Goal: Complete application form

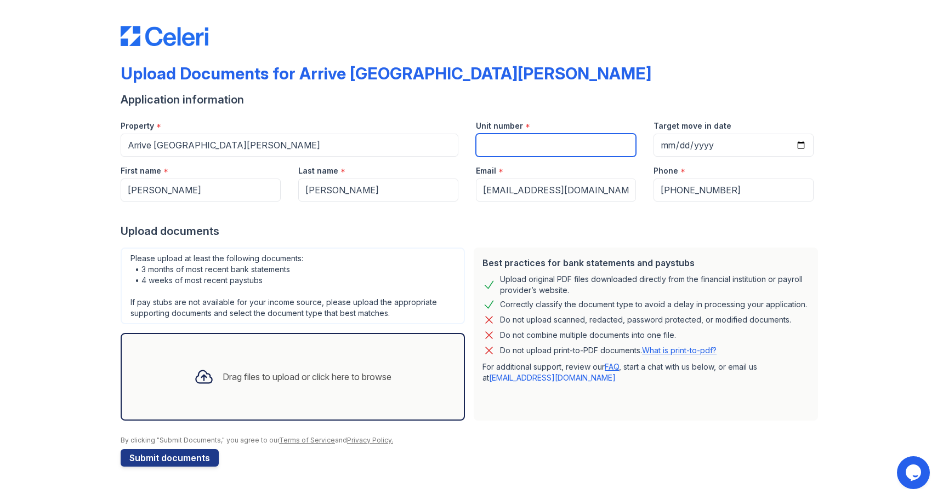
click at [608, 143] on input "Unit number" at bounding box center [556, 145] width 160 height 23
type input "7403"
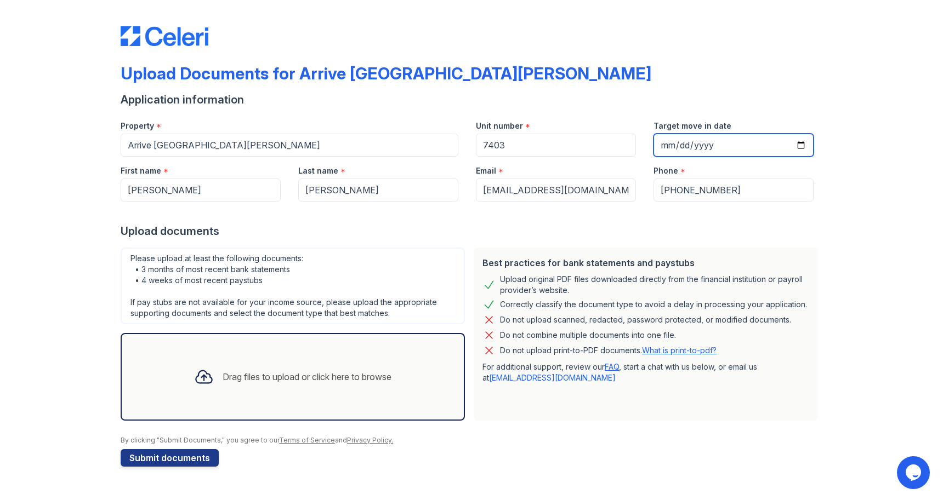
click at [705, 144] on input "Target move in date" at bounding box center [733, 145] width 160 height 23
click at [671, 146] on input "Target move in date" at bounding box center [733, 145] width 160 height 23
type input "[DATE]"
click at [759, 214] on div at bounding box center [472, 213] width 702 height 22
click at [250, 387] on div "Drag files to upload or click here to browse" at bounding box center [292, 376] width 215 height 37
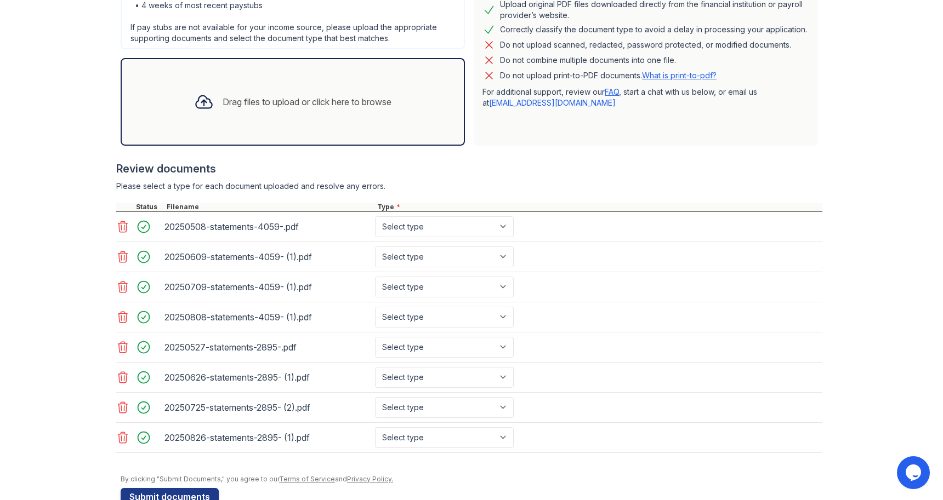
scroll to position [276, 0]
click at [460, 225] on select "Select type Paystub Bank Statement Offer Letter Tax Documents Benefit Award Let…" at bounding box center [444, 226] width 139 height 21
select select "bank_statement"
click at [375, 216] on select "Select type Paystub Bank Statement Offer Letter Tax Documents Benefit Award Let…" at bounding box center [444, 226] width 139 height 21
click at [447, 253] on select "Select type Paystub Bank Statement Offer Letter Tax Documents Benefit Award Let…" at bounding box center [444, 256] width 139 height 21
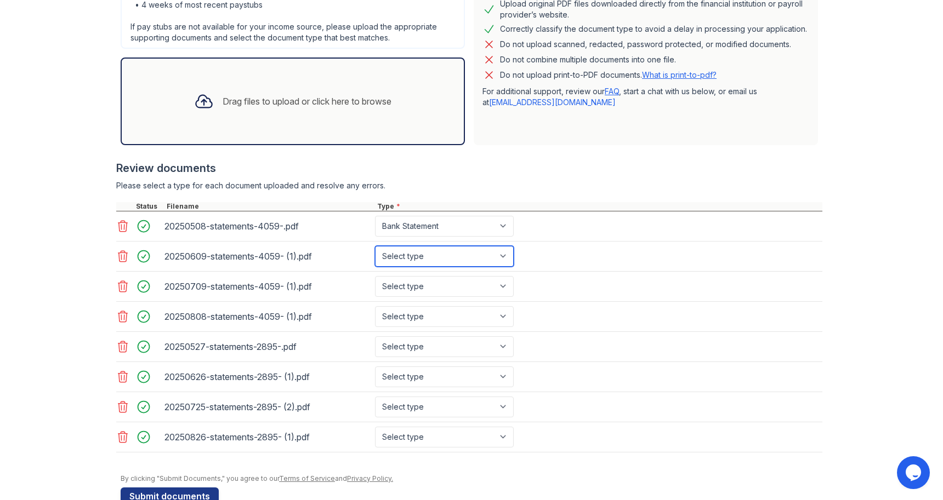
select select "bank_statement"
click at [375, 246] on select "Select type Paystub Bank Statement Offer Letter Tax Documents Benefit Award Let…" at bounding box center [444, 256] width 139 height 21
click at [441, 278] on select "Select type Paystub Bank Statement Offer Letter Tax Documents Benefit Award Let…" at bounding box center [444, 286] width 139 height 21
select select "bank_statement"
click at [375, 276] on select "Select type Paystub Bank Statement Offer Letter Tax Documents Benefit Award Let…" at bounding box center [444, 286] width 139 height 21
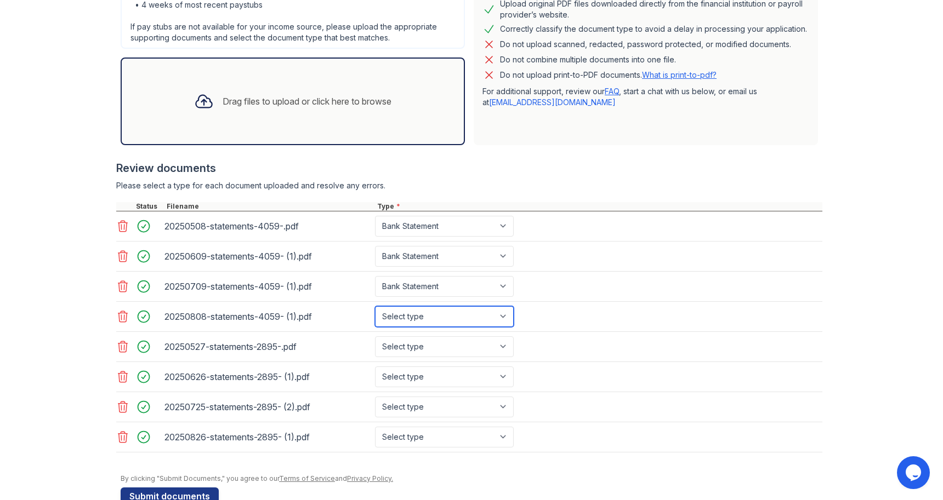
click at [447, 310] on select "Select type Paystub Bank Statement Offer Letter Tax Documents Benefit Award Let…" at bounding box center [444, 316] width 139 height 21
select select "bank_statement"
click at [375, 306] on select "Select type Paystub Bank Statement Offer Letter Tax Documents Benefit Award Let…" at bounding box center [444, 316] width 139 height 21
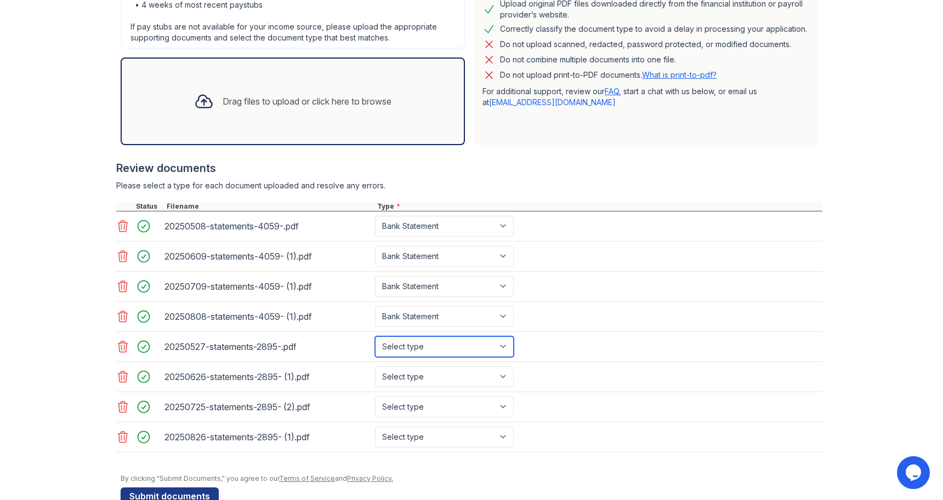
click at [449, 339] on select "Select type Paystub Bank Statement Offer Letter Tax Documents Benefit Award Let…" at bounding box center [444, 347] width 139 height 21
select select "bank_statement"
click at [375, 337] on select "Select type Paystub Bank Statement Offer Letter Tax Documents Benefit Award Let…" at bounding box center [444, 347] width 139 height 21
click at [452, 369] on select "Select type Paystub Bank Statement Offer Letter Tax Documents Benefit Award Let…" at bounding box center [444, 377] width 139 height 21
select select "bank_statement"
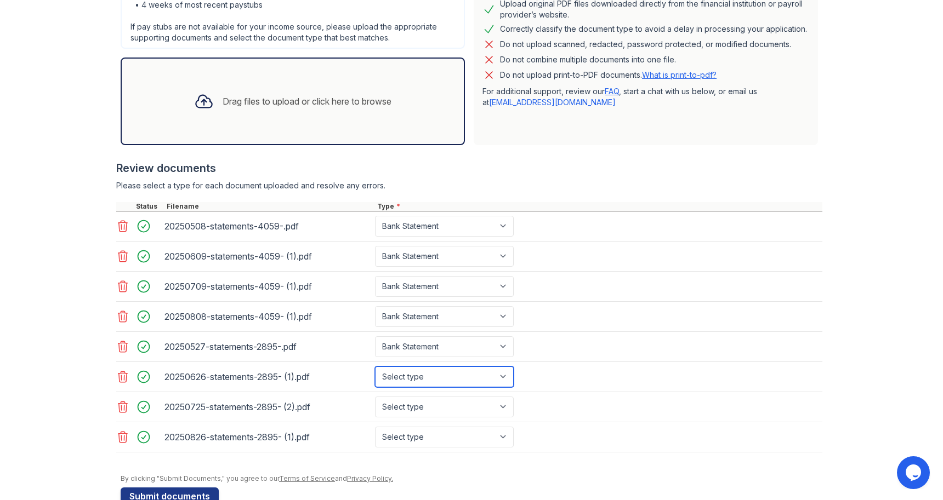
click at [375, 367] on select "Select type Paystub Bank Statement Offer Letter Tax Documents Benefit Award Let…" at bounding box center [444, 377] width 139 height 21
click at [454, 402] on select "Select type Paystub Bank Statement Offer Letter Tax Documents Benefit Award Let…" at bounding box center [444, 407] width 139 height 21
select select "bank_statement"
click at [375, 397] on select "Select type Paystub Bank Statement Offer Letter Tax Documents Benefit Award Let…" at bounding box center [444, 407] width 139 height 21
click at [455, 439] on select "Select type Paystub Bank Statement Offer Letter Tax Documents Benefit Award Let…" at bounding box center [444, 437] width 139 height 21
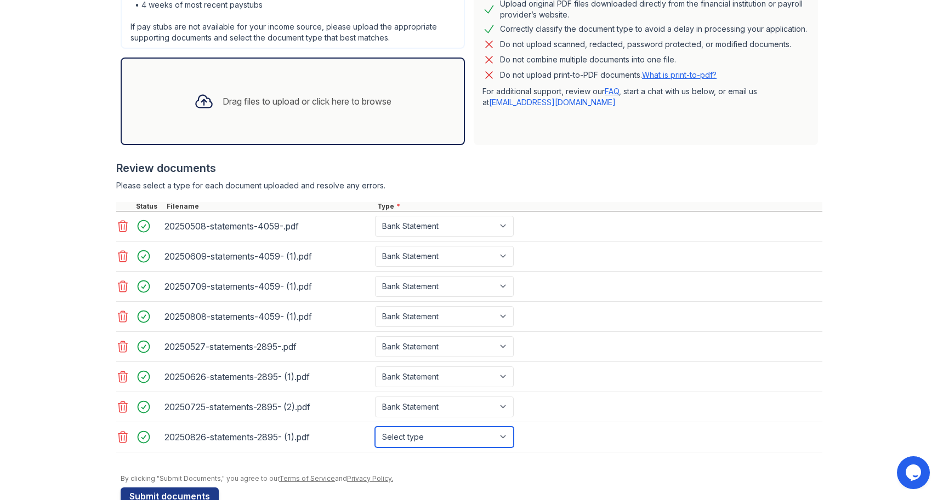
select select "bank_statement"
click at [375, 427] on select "Select type Paystub Bank Statement Offer Letter Tax Documents Benefit Award Let…" at bounding box center [444, 437] width 139 height 21
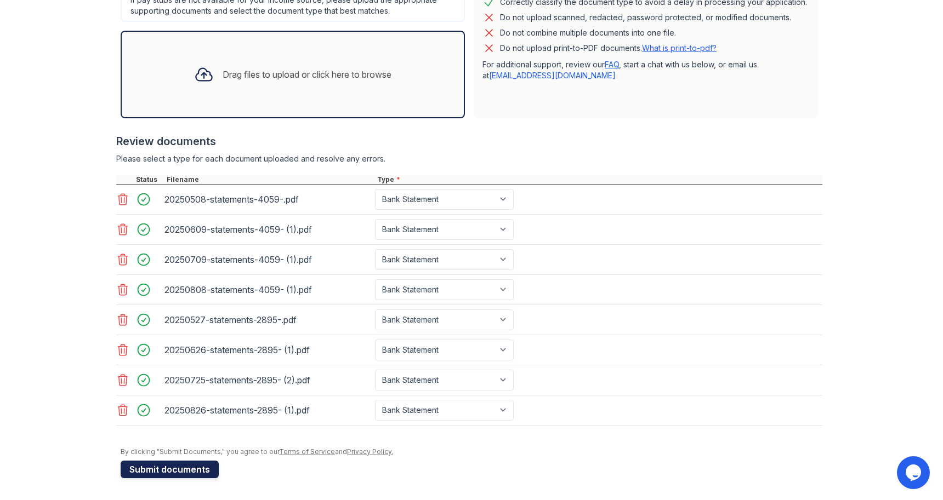
click at [178, 468] on button "Submit documents" at bounding box center [170, 470] width 98 height 18
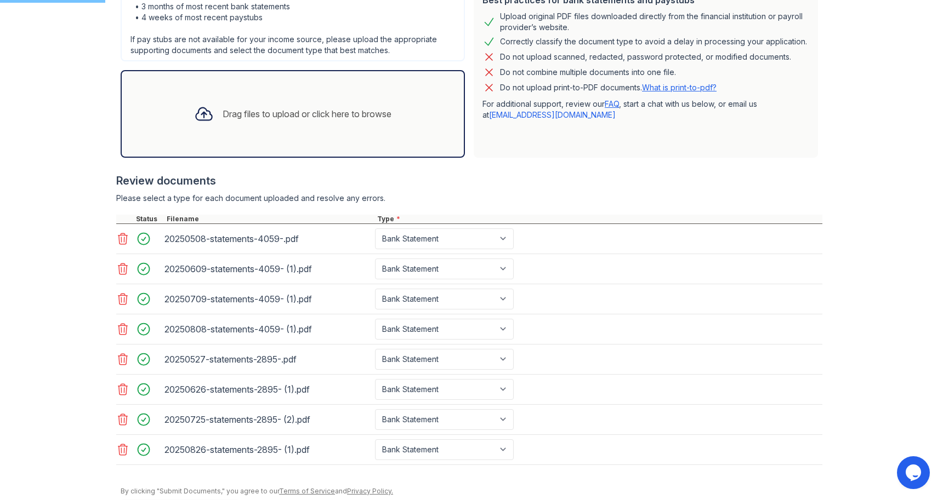
scroll to position [246, 0]
